Goal: Find specific page/section: Find specific page/section

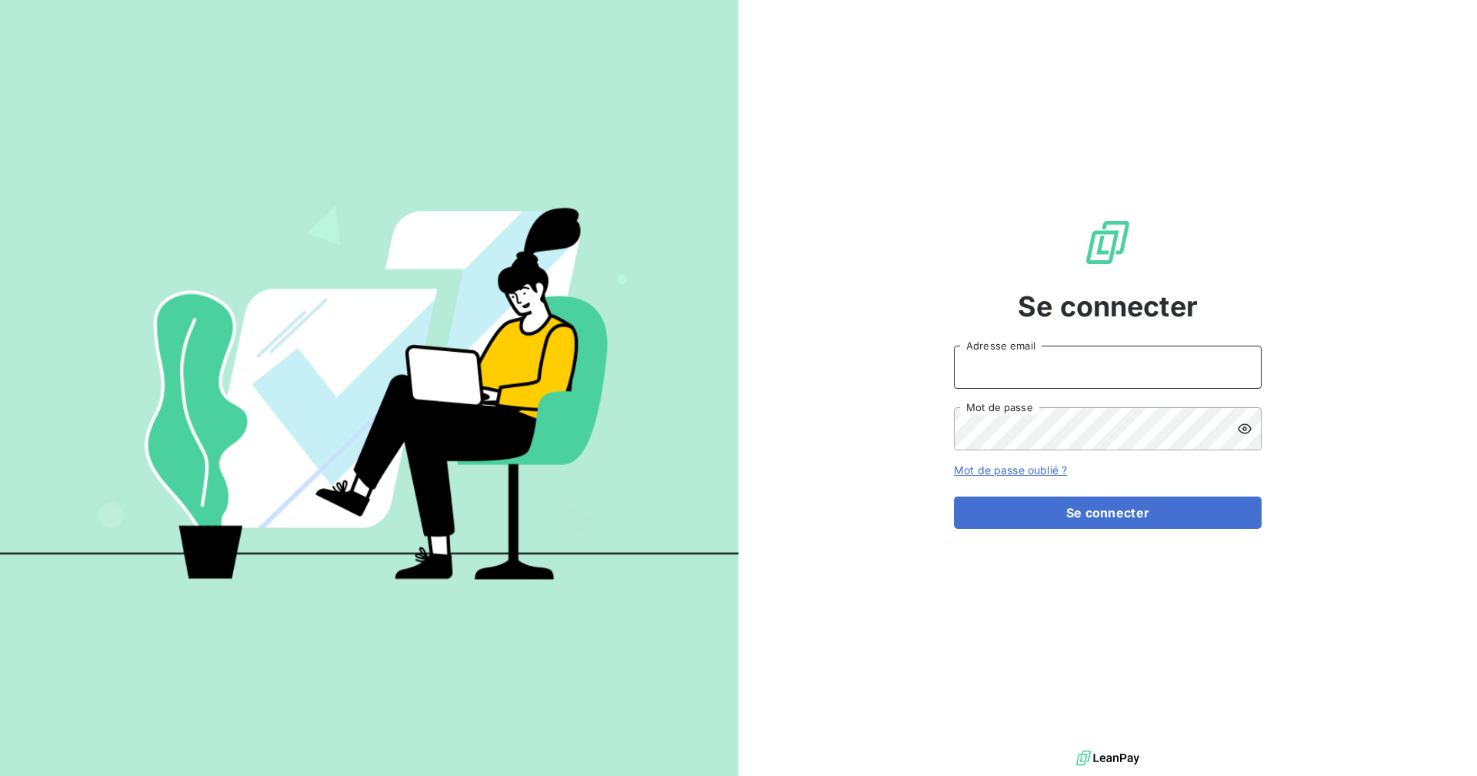
click at [1040, 352] on input "Adresse email" at bounding box center [1108, 366] width 308 height 43
type input "[EMAIL_ADDRESS][DOMAIN_NAME]"
click at [954, 496] on button "Se connecter" at bounding box center [1108, 512] width 308 height 32
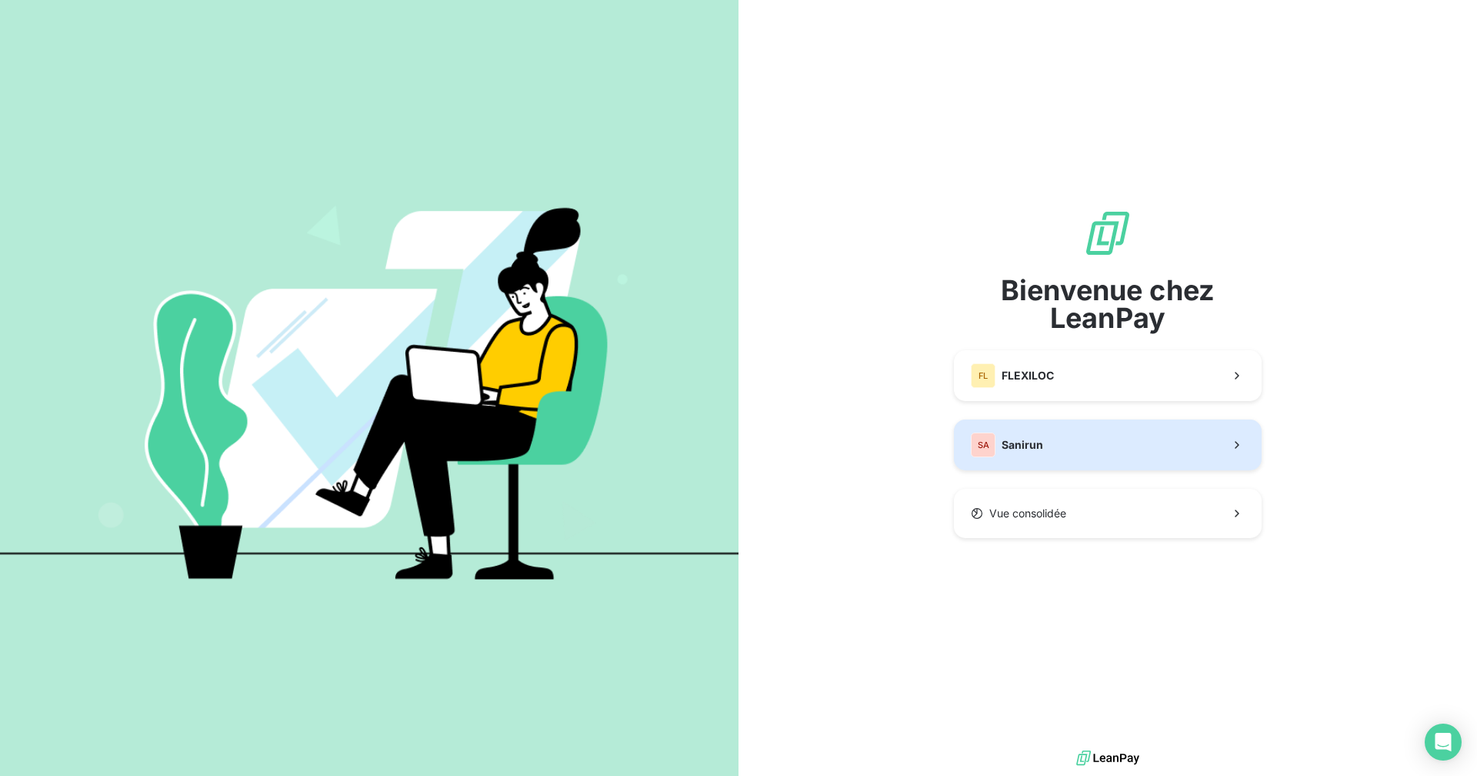
click at [1056, 431] on button "SA Sanirun" at bounding box center [1108, 444] width 308 height 51
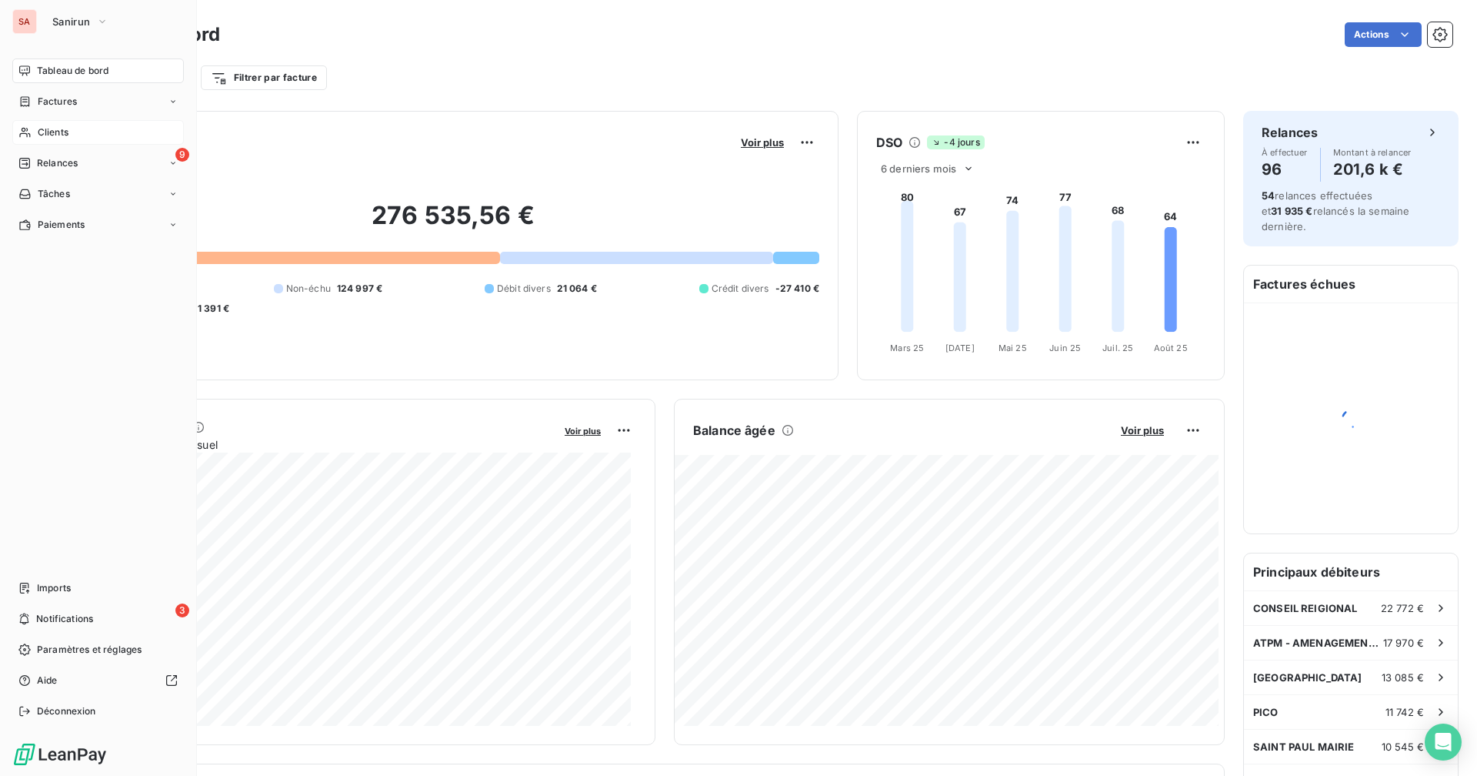
click at [61, 128] on span "Clients" at bounding box center [53, 132] width 31 height 14
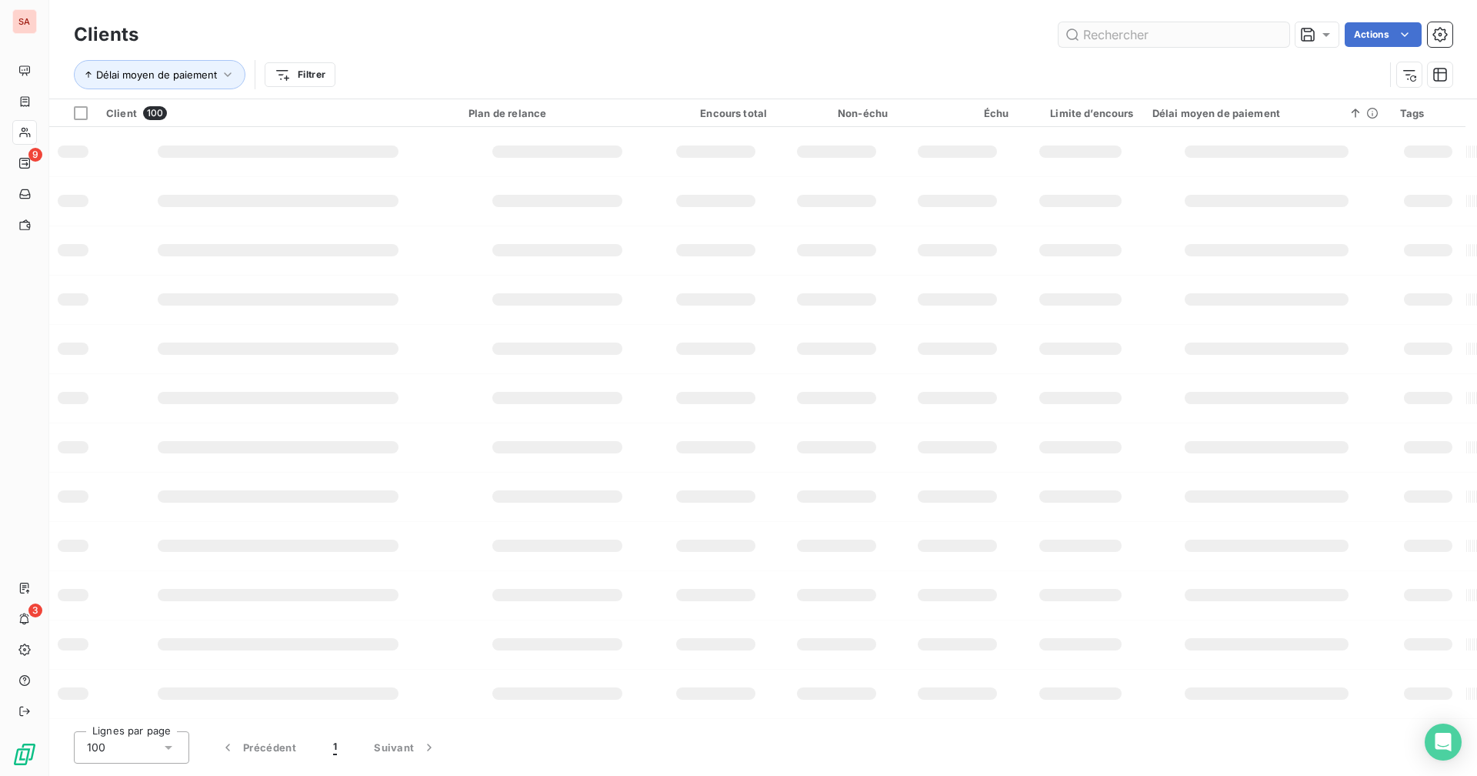
click at [1180, 40] on input "text" at bounding box center [1174, 34] width 231 height 25
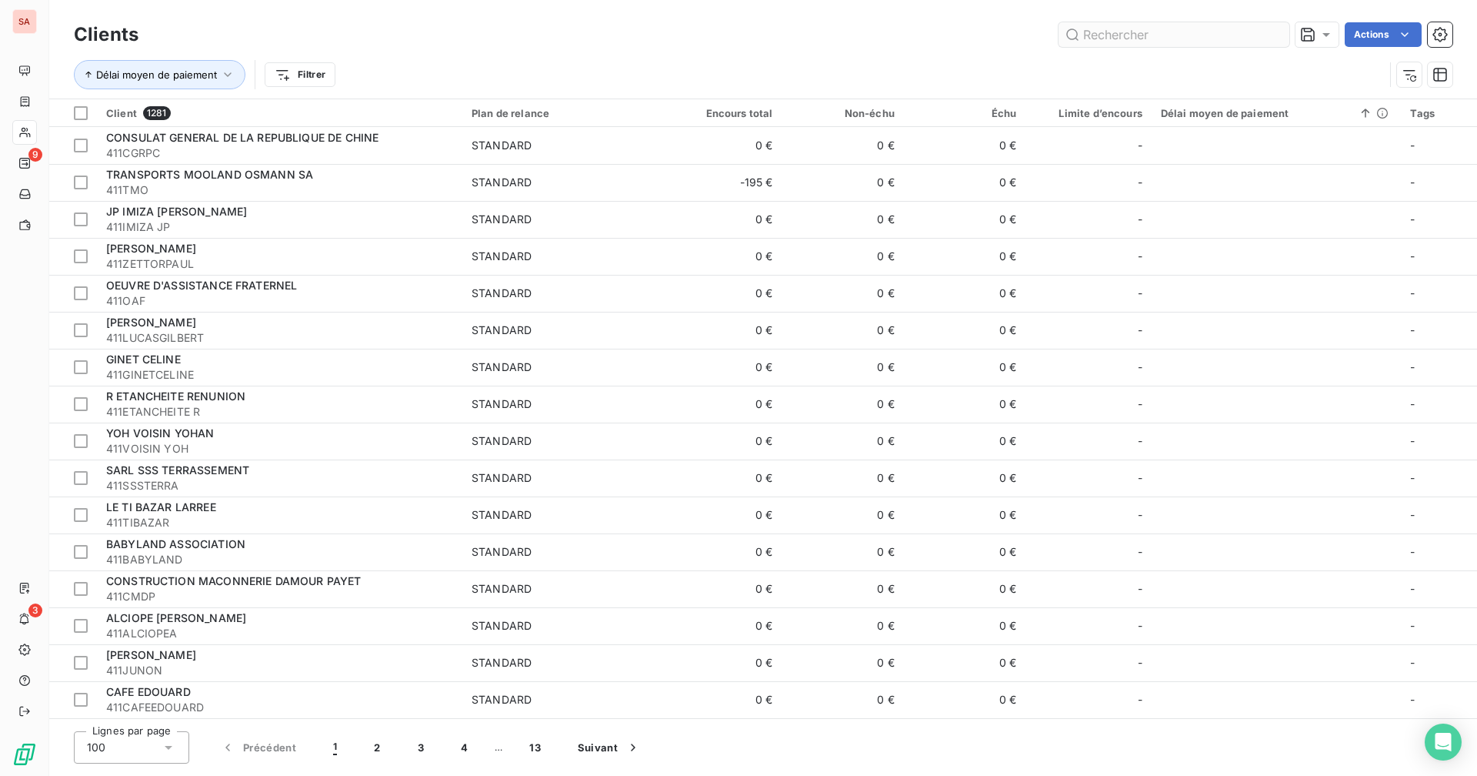
type input "s"
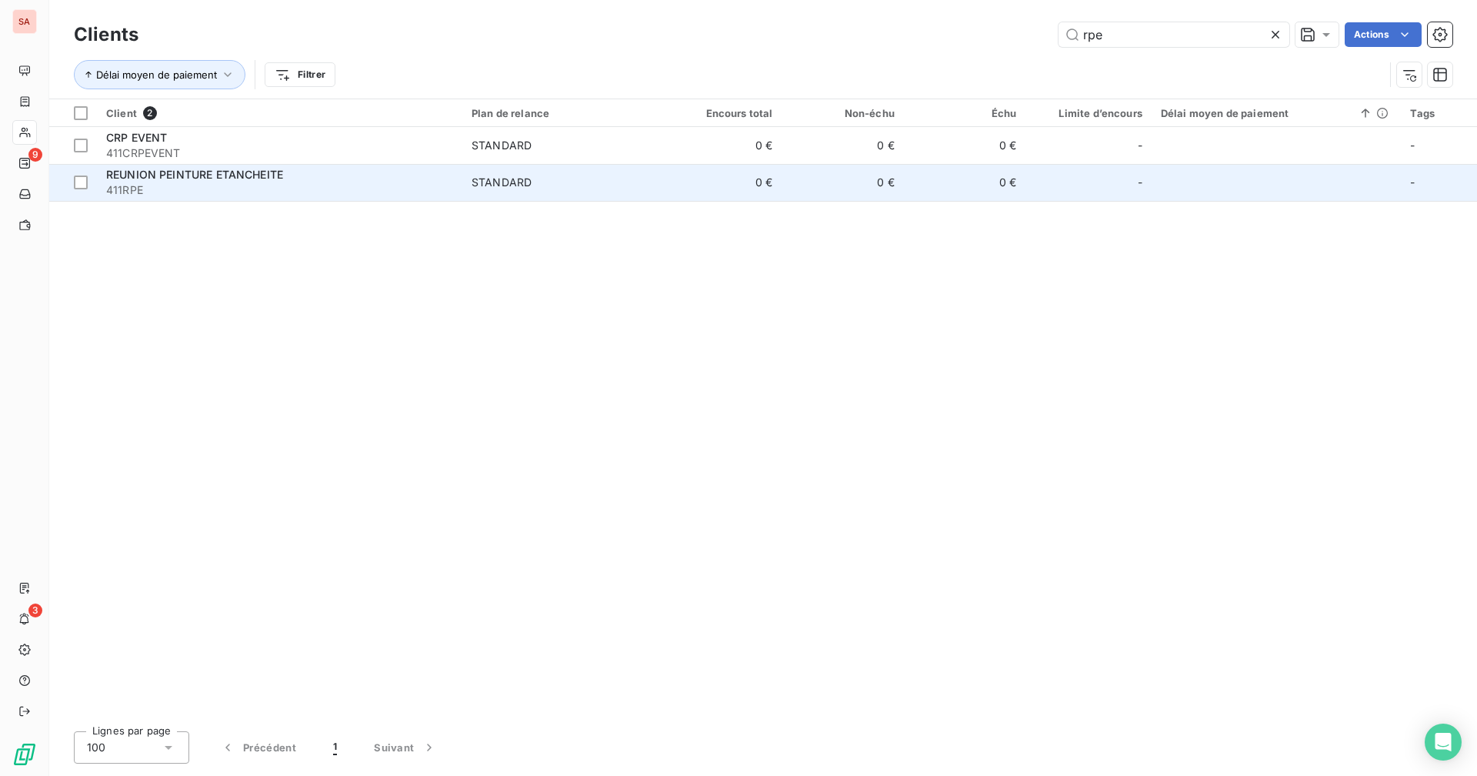
type input "rpe"
click at [624, 187] on span "STANDARD" at bounding box center [561, 182] width 179 height 15
